Goal: Transaction & Acquisition: Purchase product/service

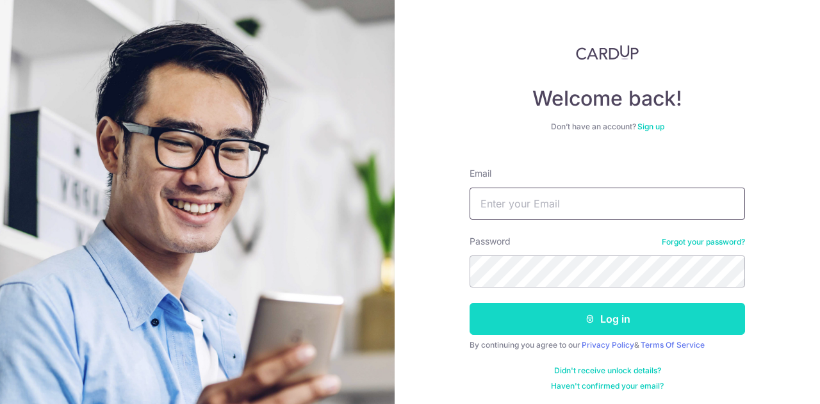
type input "feleria@yahoo.com.sg"
click at [606, 315] on button "Log in" at bounding box center [608, 319] width 276 height 32
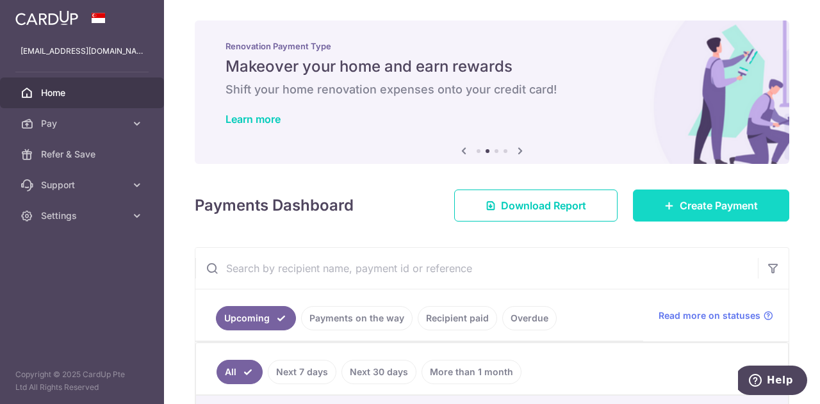
click at [680, 211] on span "Create Payment" at bounding box center [719, 205] width 78 height 15
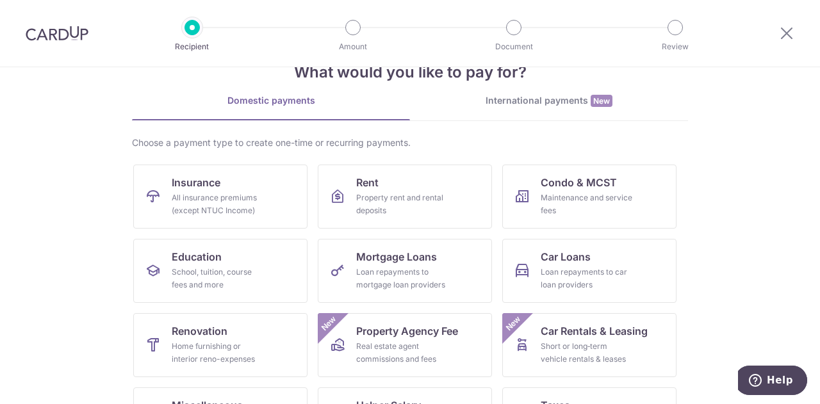
scroll to position [64, 0]
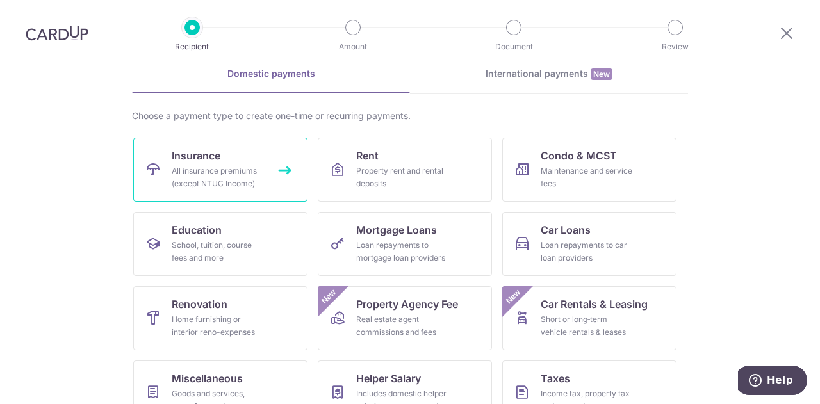
click at [224, 165] on div "All insurance premiums (except NTUC Income)" at bounding box center [218, 178] width 92 height 26
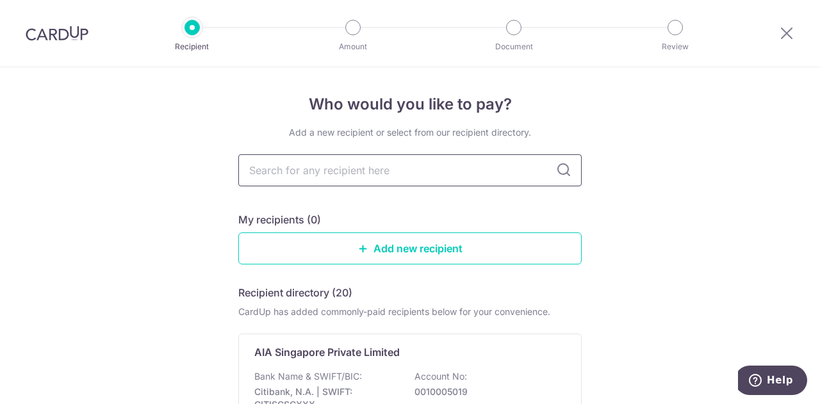
click at [447, 180] on input "text" at bounding box center [409, 170] width 343 height 32
type input "a"
type input "manulife"
click at [563, 172] on icon at bounding box center [563, 170] width 15 height 15
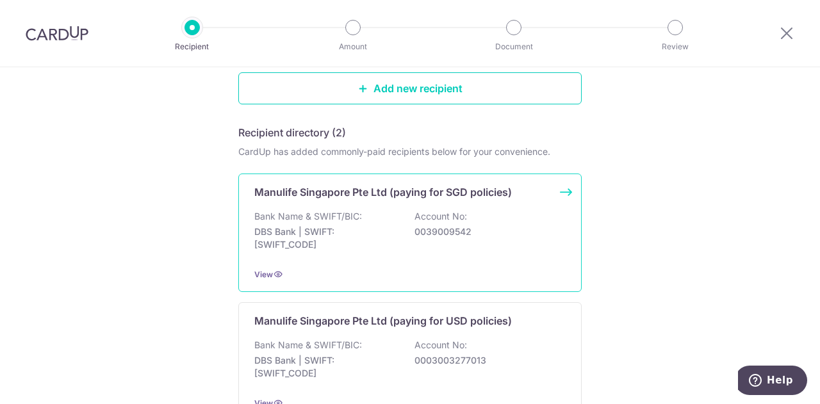
scroll to position [158, 0]
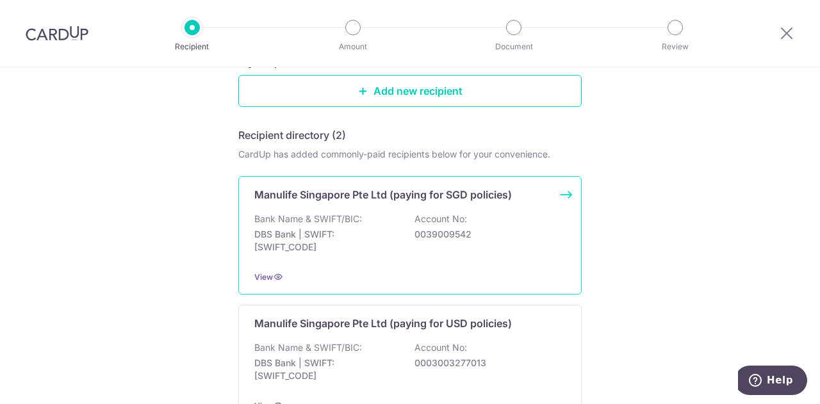
click at [498, 193] on p "Manulife Singapore Pte Ltd (paying for SGD policies)" at bounding box center [383, 194] width 258 height 15
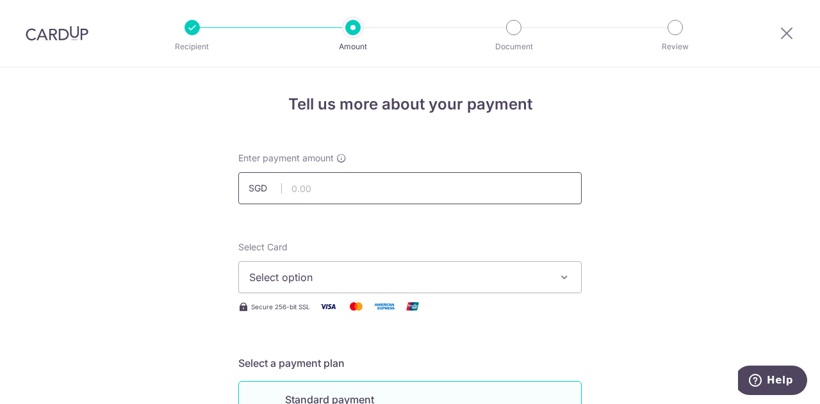
click at [437, 191] on input "text" at bounding box center [409, 188] width 343 height 32
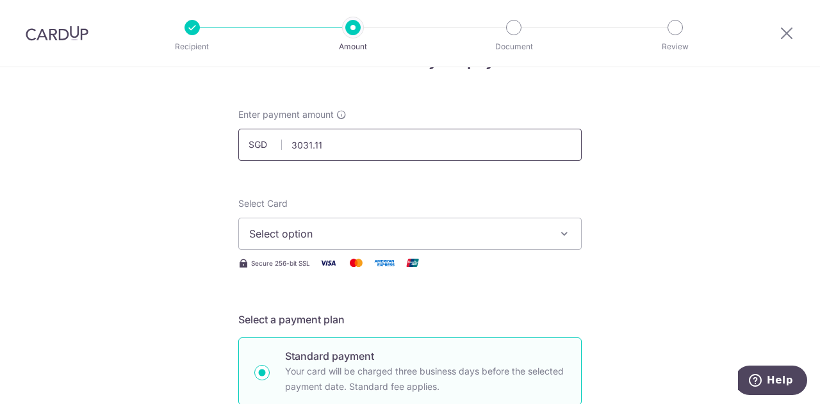
scroll to position [64, 0]
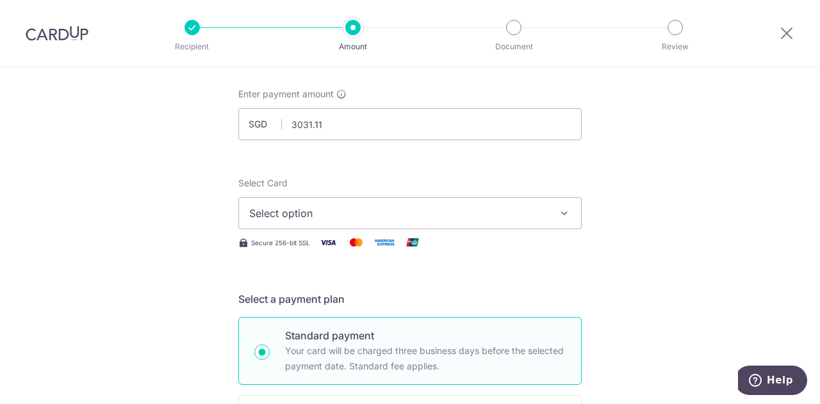
type input "3,031.11"
click at [491, 215] on span "Select option" at bounding box center [398, 213] width 299 height 15
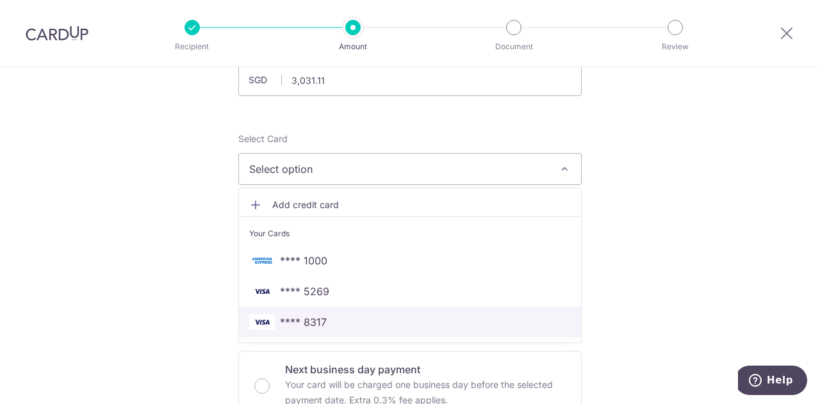
scroll to position [128, 0]
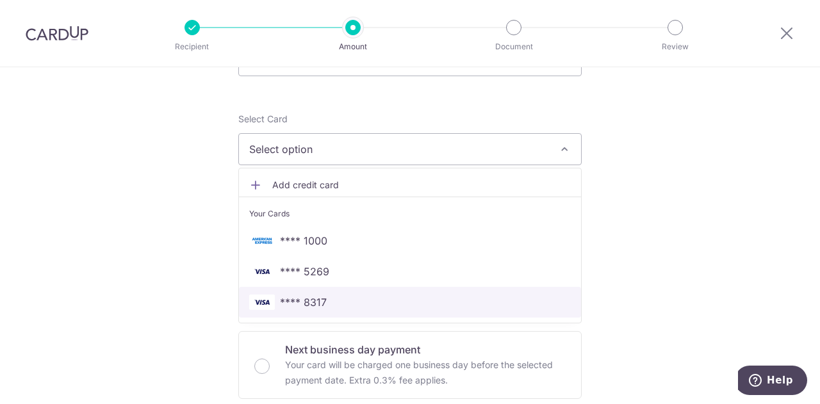
click at [365, 299] on span "**** 8317" at bounding box center [410, 302] width 322 height 15
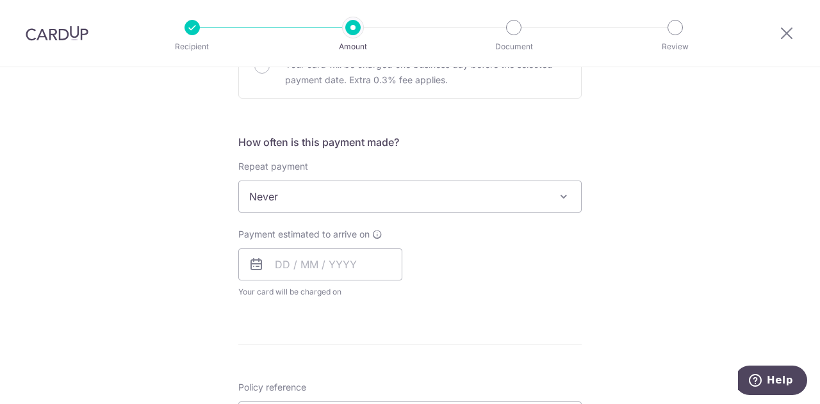
scroll to position [449, 0]
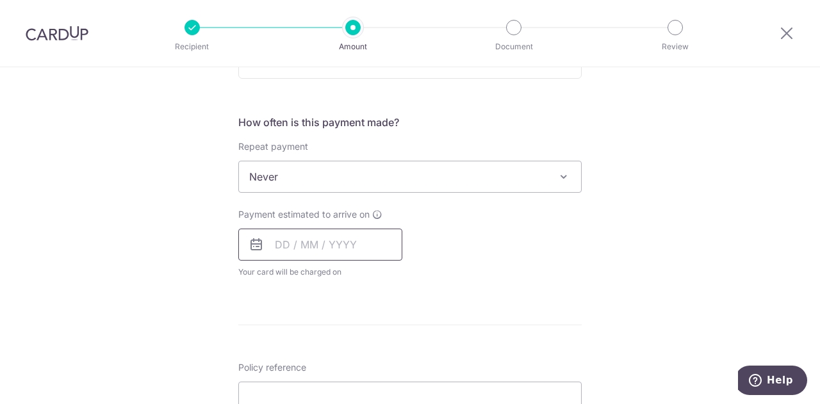
click at [342, 243] on input "text" at bounding box center [320, 245] width 164 height 32
click at [373, 386] on link "18" at bounding box center [367, 387] width 21 height 21
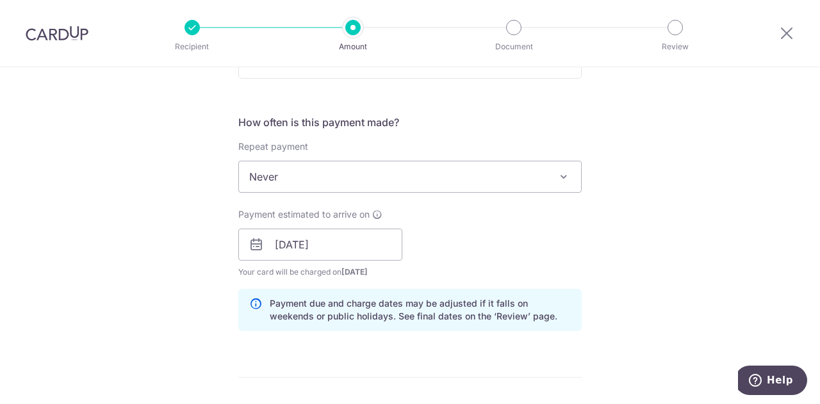
scroll to position [513, 0]
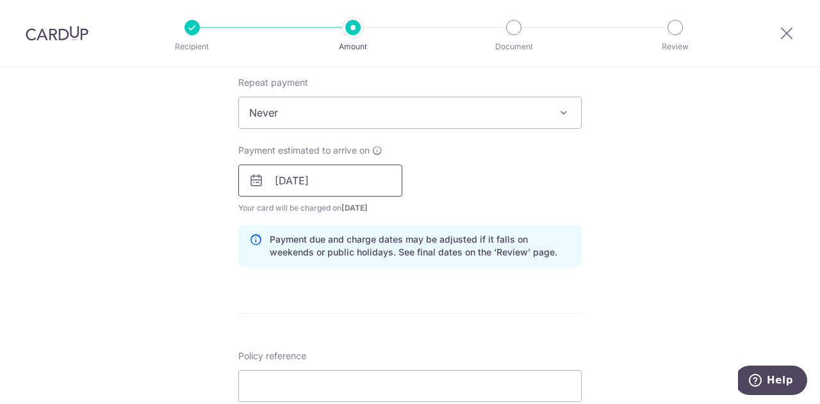
click at [351, 180] on input "18/09/2025" at bounding box center [320, 181] width 164 height 32
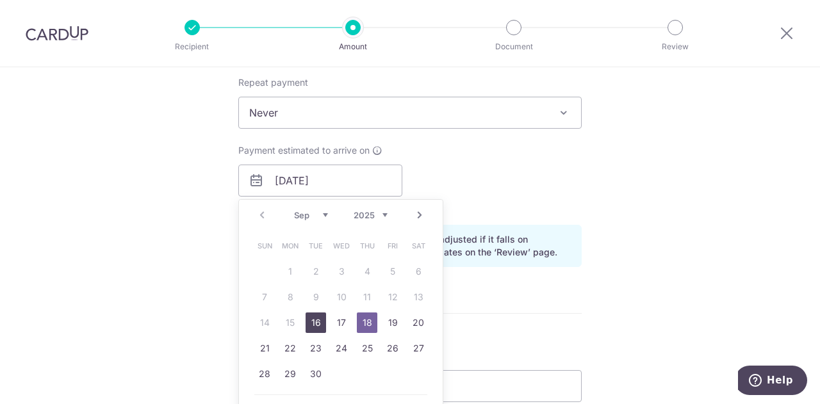
click at [315, 325] on link "16" at bounding box center [316, 323] width 21 height 21
type input "16/09/2025"
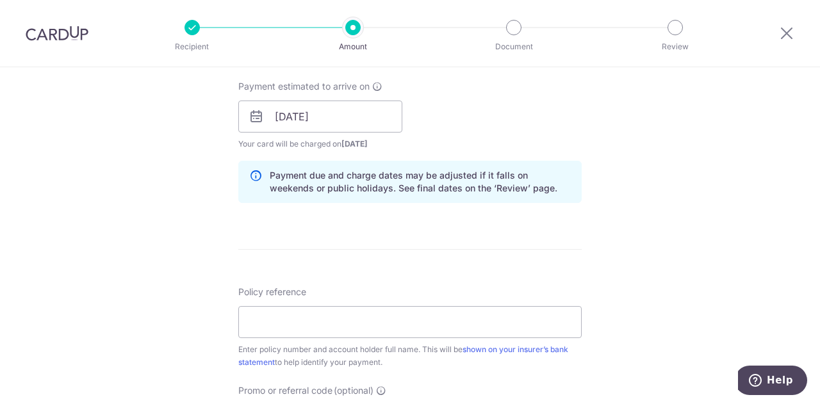
scroll to position [641, 0]
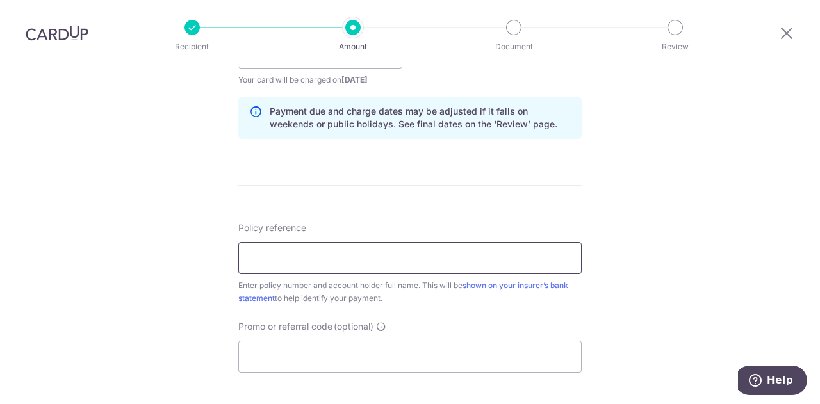
click at [356, 251] on input "Policy reference" at bounding box center [409, 258] width 343 height 32
click at [384, 262] on input "Policy reference" at bounding box center [409, 258] width 343 height 32
type input "1492398601"
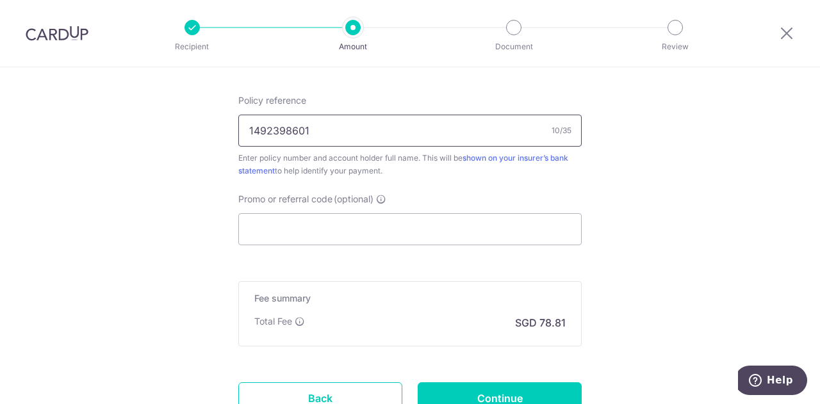
scroll to position [769, 0]
click at [477, 232] on input "Promo or referral code (optional)" at bounding box center [409, 229] width 343 height 32
paste input "OFF225"
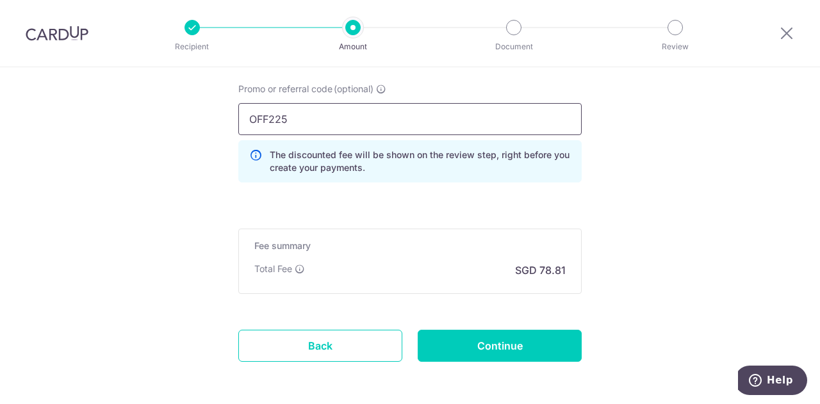
scroll to position [897, 0]
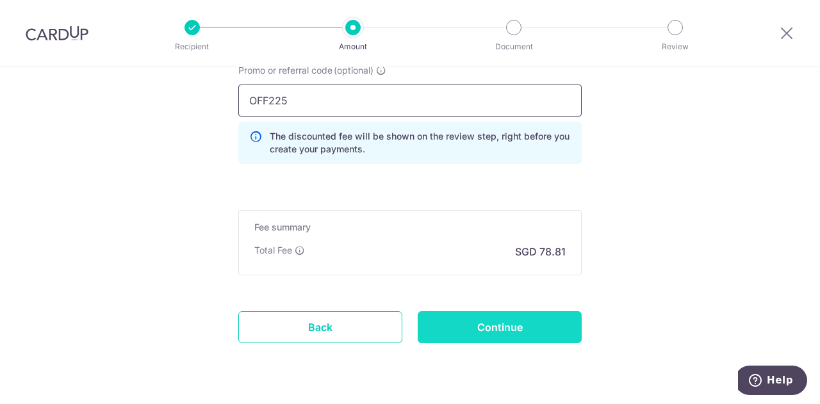
type input "OFF225"
click at [510, 317] on input "Continue" at bounding box center [500, 327] width 164 height 32
type input "Create Schedule"
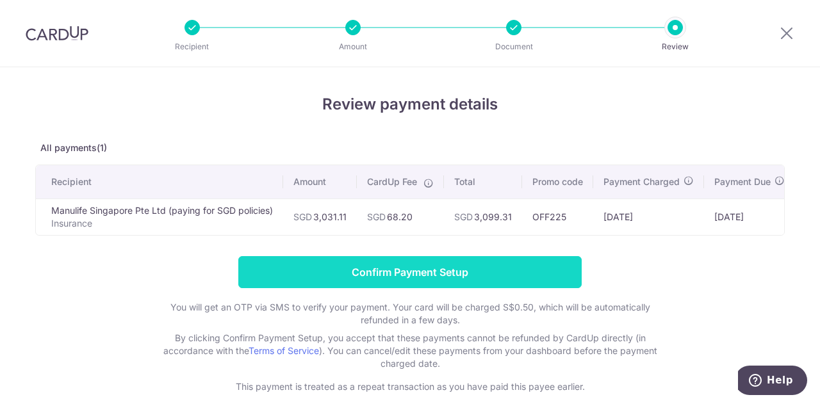
click at [434, 280] on input "Confirm Payment Setup" at bounding box center [409, 272] width 343 height 32
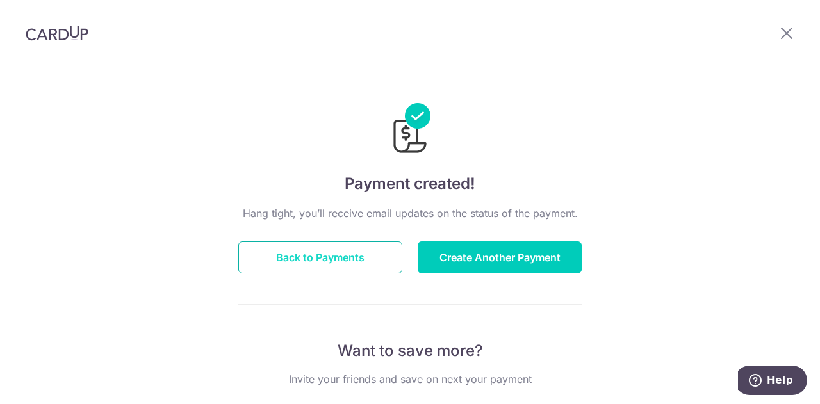
click at [328, 254] on button "Back to Payments" at bounding box center [320, 258] width 164 height 32
